Goal: Task Accomplishment & Management: Use online tool/utility

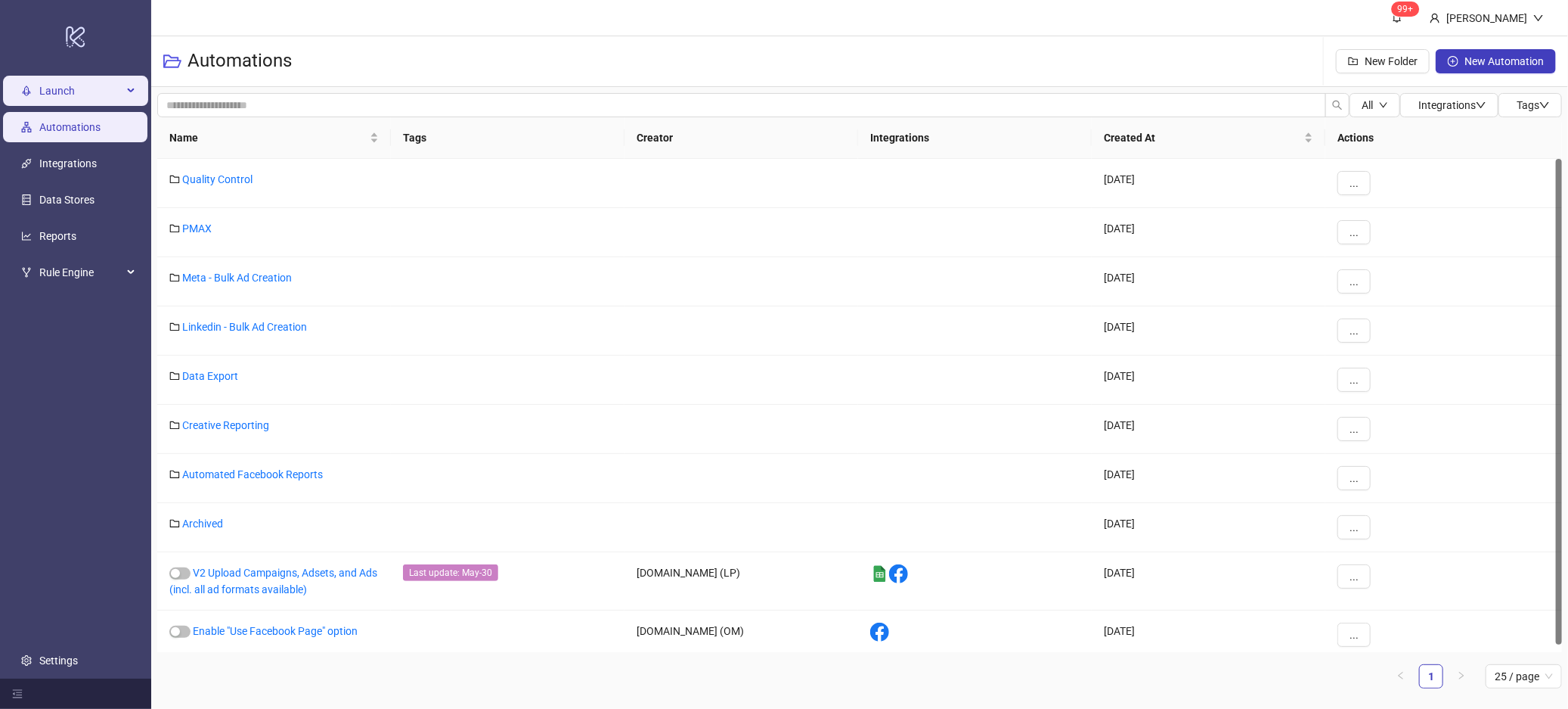
click at [77, 86] on span "Launch" at bounding box center [81, 91] width 83 height 31
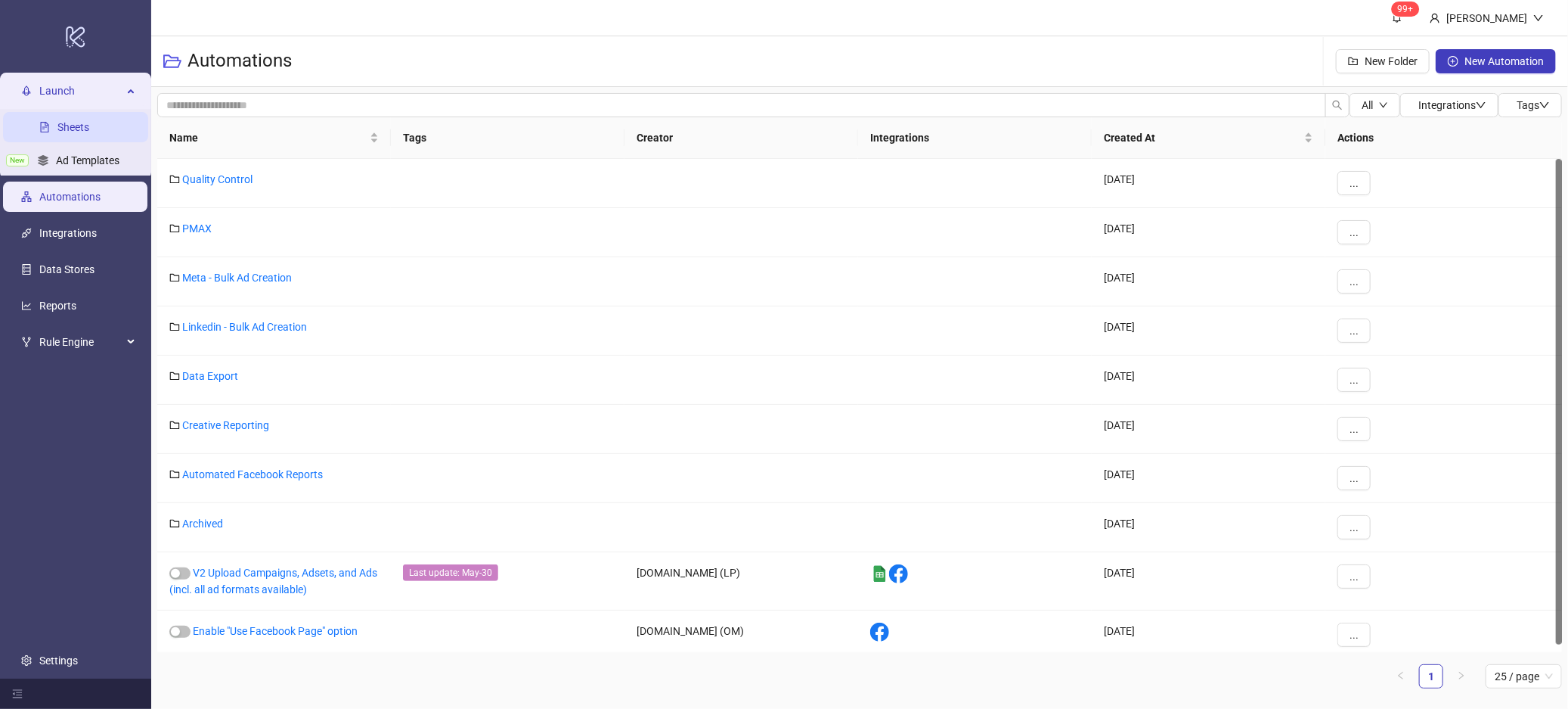
click at [80, 125] on link "Sheets" at bounding box center [73, 127] width 32 height 12
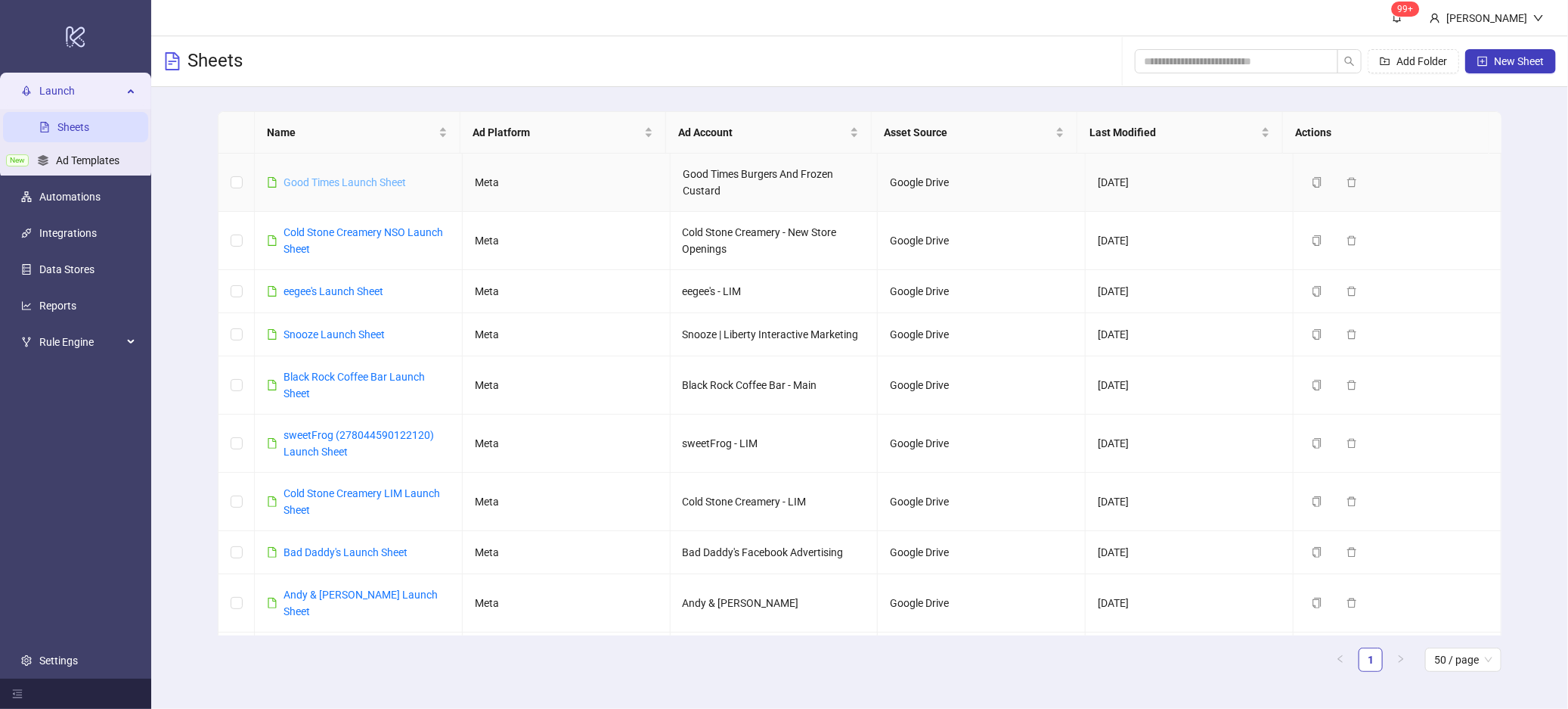
click at [349, 178] on link "Good Times Launch Sheet" at bounding box center [345, 182] width 123 height 12
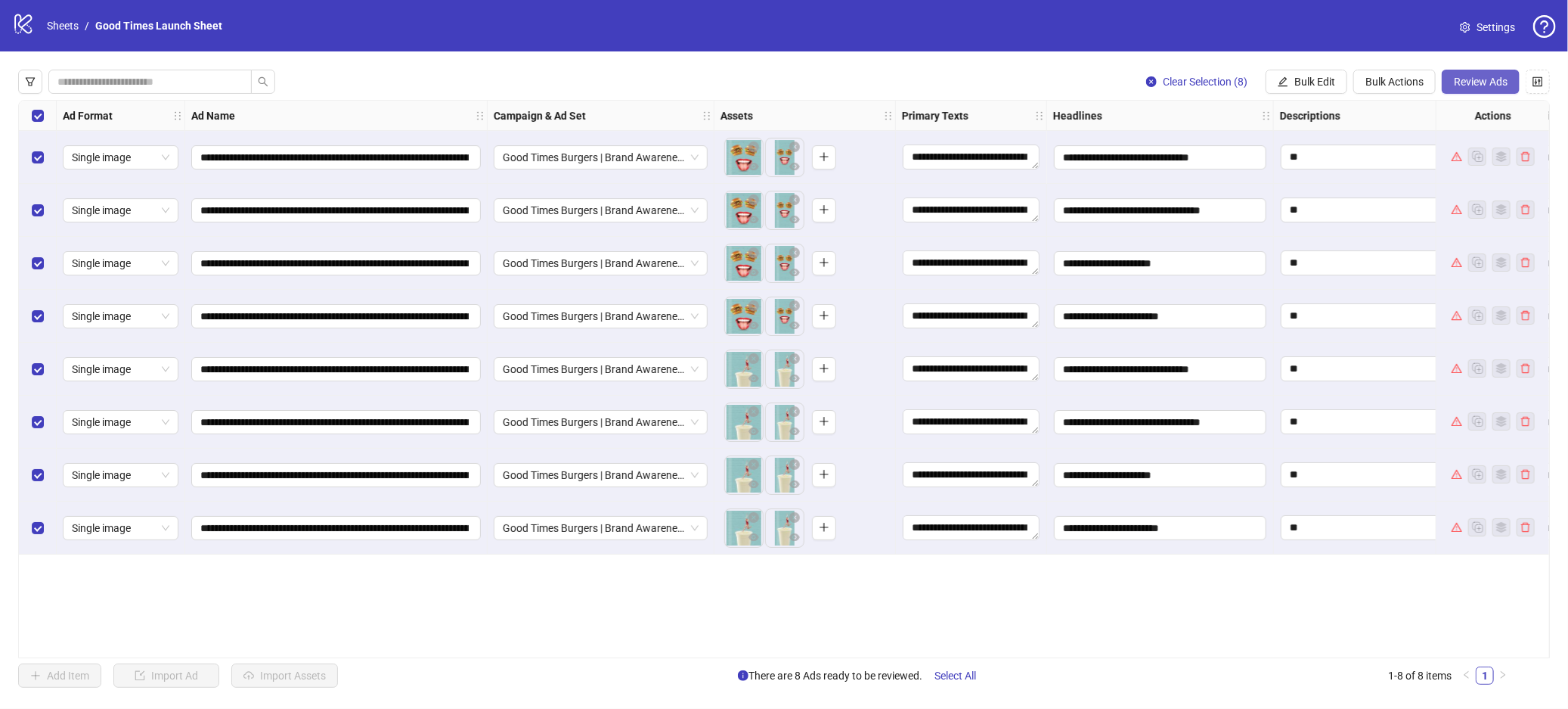
click at [1485, 81] on span "Review Ads" at bounding box center [1481, 82] width 54 height 12
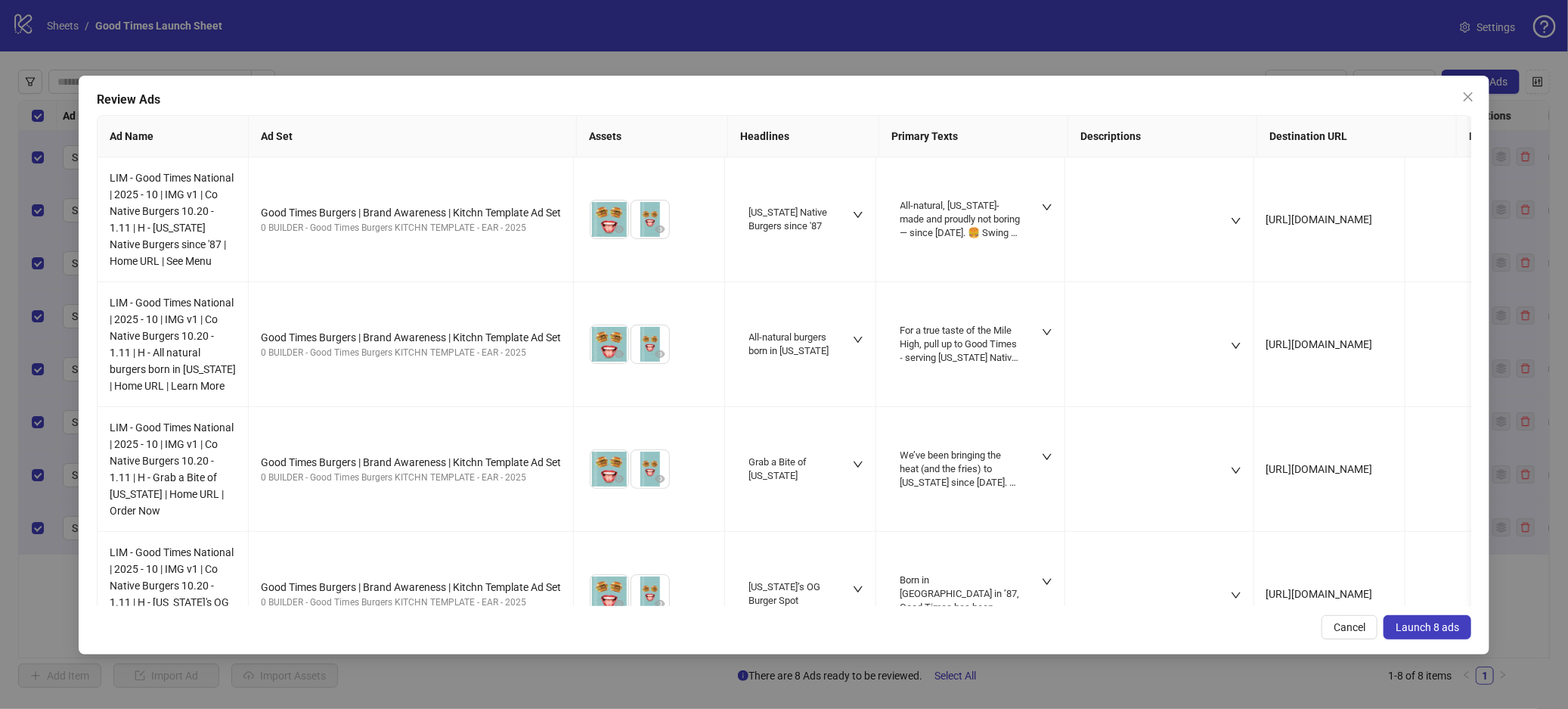
click at [1411, 626] on span "Launch 8 ads" at bounding box center [1427, 626] width 63 height 12
